Goal: Task Accomplishment & Management: Use online tool/utility

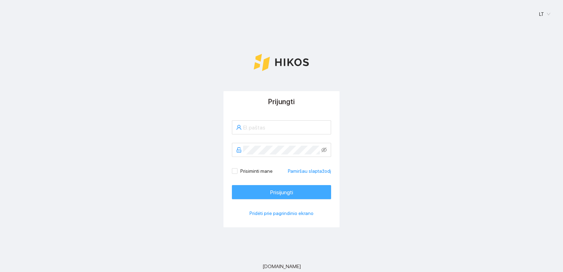
type input "[EMAIL_ADDRESS][DOMAIN_NAME]"
click at [273, 192] on span "Prisijungti" at bounding box center [281, 192] width 23 height 9
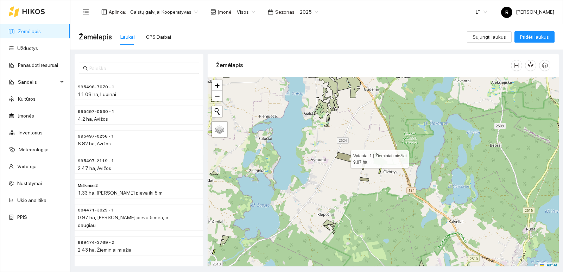
scroll to position [2, 0]
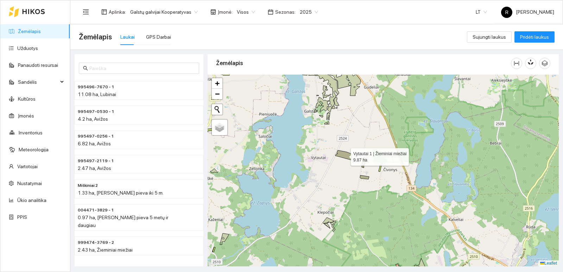
click at [344, 157] on icon at bounding box center [343, 155] width 17 height 10
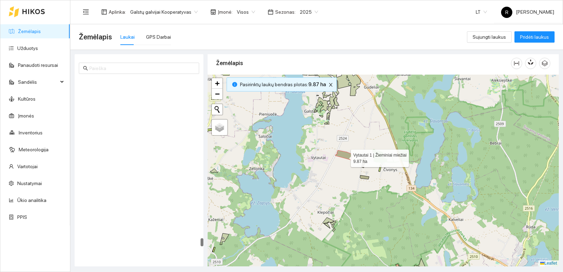
scroll to position [3446, 0]
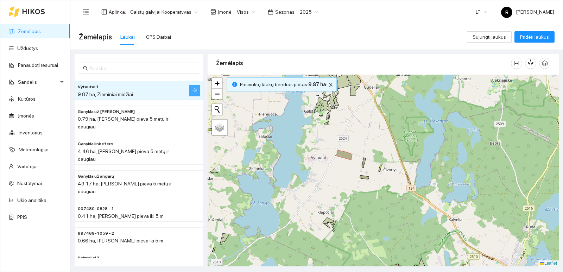
click at [196, 90] on icon "arrow-right" at bounding box center [195, 90] width 6 height 6
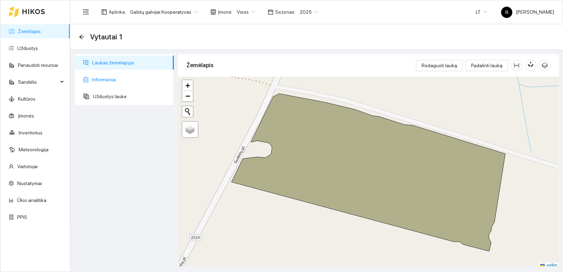
click at [102, 79] on span "Informacija" at bounding box center [130, 79] width 76 height 14
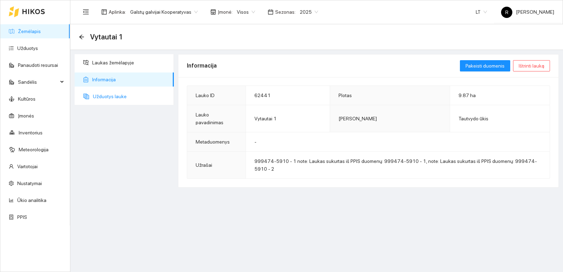
click at [107, 96] on span "Užduotys lauke" at bounding box center [130, 96] width 75 height 14
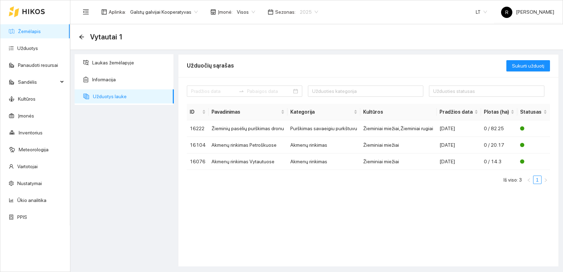
click at [303, 13] on span "2025" at bounding box center [309, 12] width 18 height 11
click at [298, 70] on div "2024" at bounding box center [301, 71] width 18 height 8
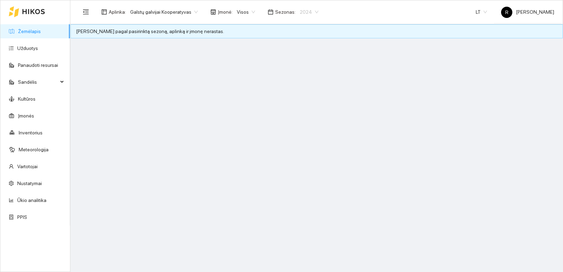
click at [300, 12] on span "2024" at bounding box center [309, 12] width 19 height 11
click at [303, 81] on div "2025" at bounding box center [301, 82] width 18 height 8
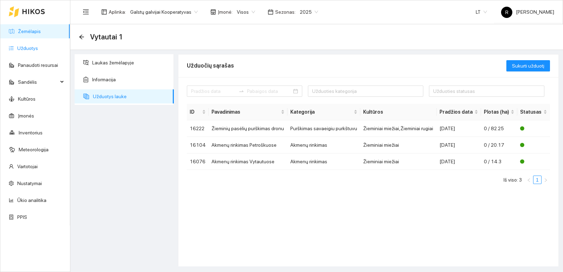
click at [24, 47] on link "Užduotys" at bounding box center [27, 48] width 21 height 6
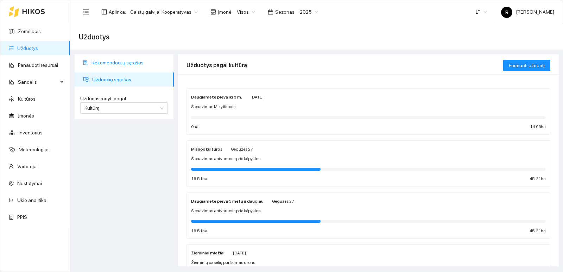
click at [106, 63] on span "Rekomendacijų sąrašas" at bounding box center [129, 63] width 77 height 14
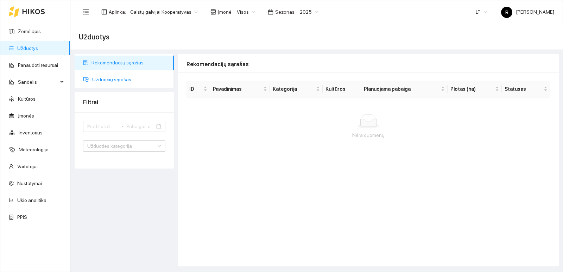
click at [109, 81] on span "Užduočių sąrašas" at bounding box center [130, 79] width 76 height 14
